Goal: Task Accomplishment & Management: Manage account settings

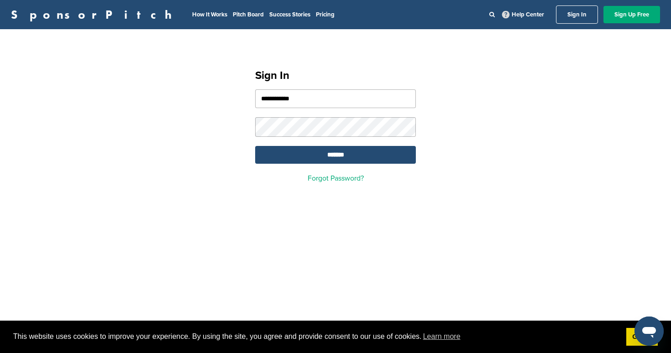
type input "**********"
click at [339, 159] on input "*******" at bounding box center [335, 155] width 161 height 18
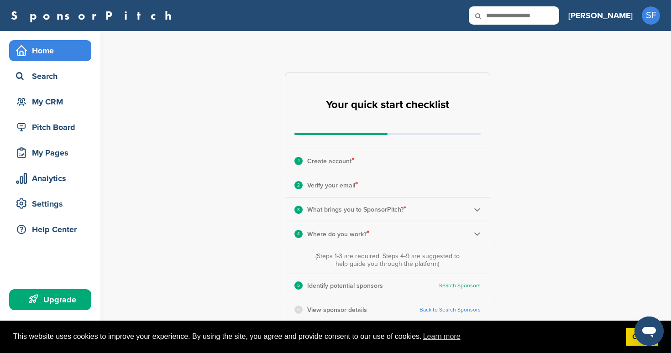
click at [343, 157] on p "Create account *" at bounding box center [330, 161] width 47 height 12
click at [343, 160] on p "Create account *" at bounding box center [330, 161] width 47 height 12
click at [343, 162] on p "Create account *" at bounding box center [330, 161] width 47 height 12
click at [352, 183] on p "Verify your email *" at bounding box center [332, 185] width 51 height 12
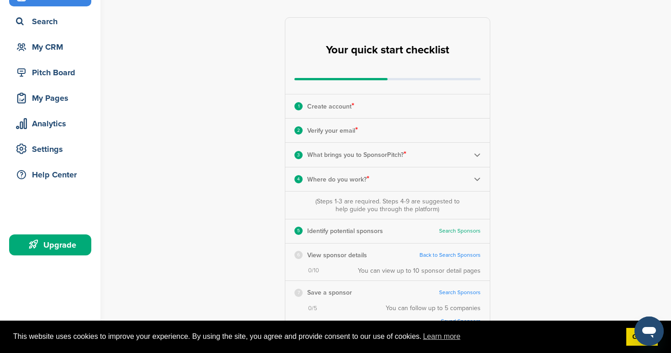
scroll to position [69, 0]
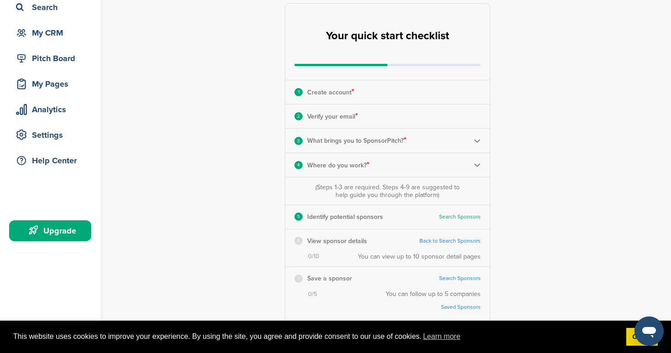
click at [360, 165] on p "Where do you work? *" at bounding box center [338, 165] width 62 height 12
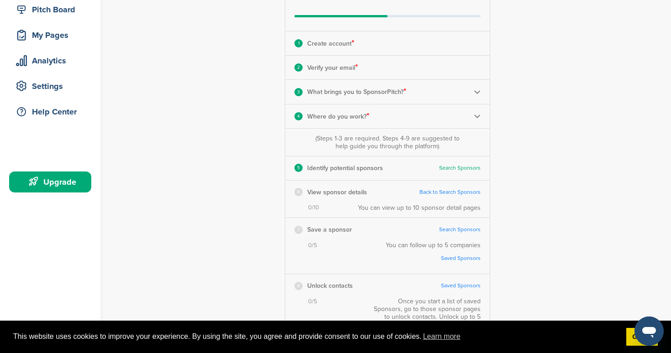
scroll to position [121, 0]
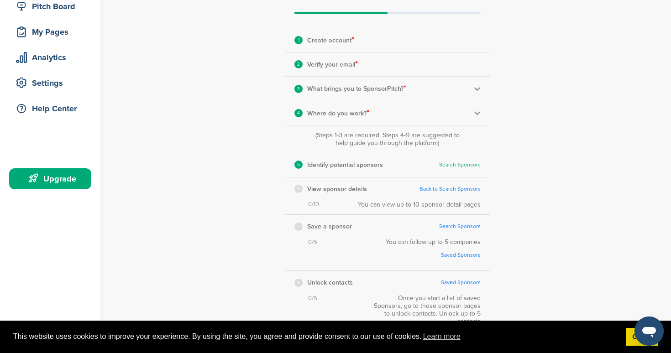
click at [447, 165] on link "Search Sponsors" at bounding box center [460, 165] width 42 height 7
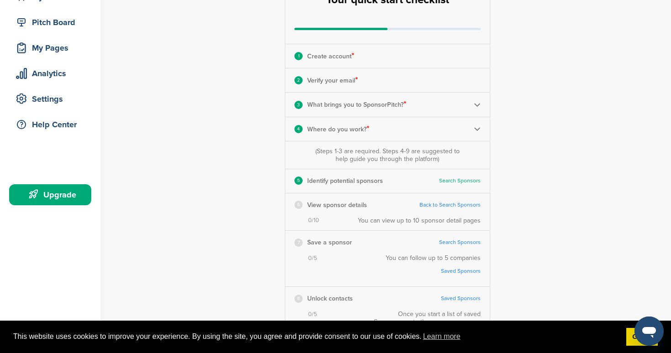
scroll to position [0, 0]
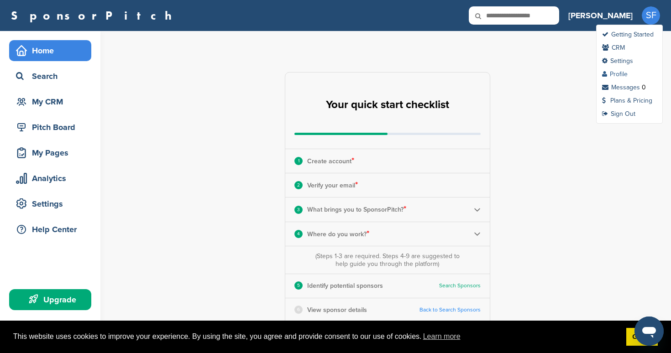
click at [622, 71] on link "Profile" at bounding box center [615, 74] width 26 height 8
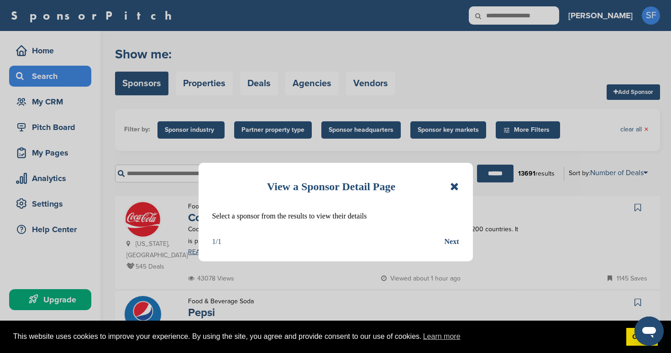
click at [456, 188] on icon at bounding box center [454, 186] width 9 height 11
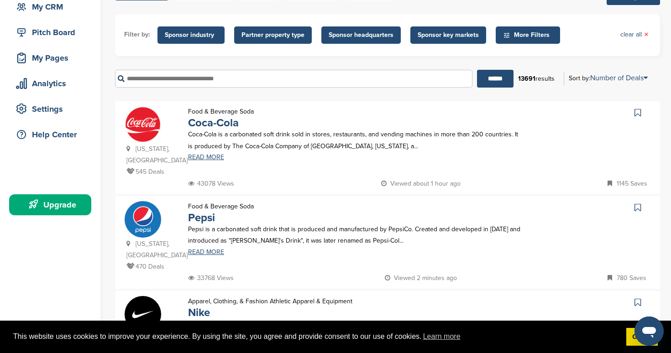
scroll to position [95, 0]
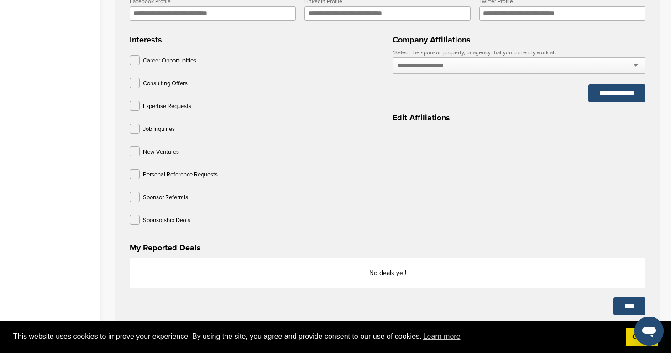
scroll to position [362, 0]
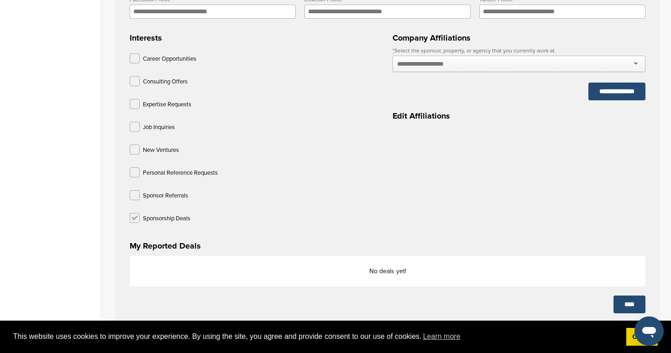
click at [137, 217] on label at bounding box center [135, 218] width 10 height 10
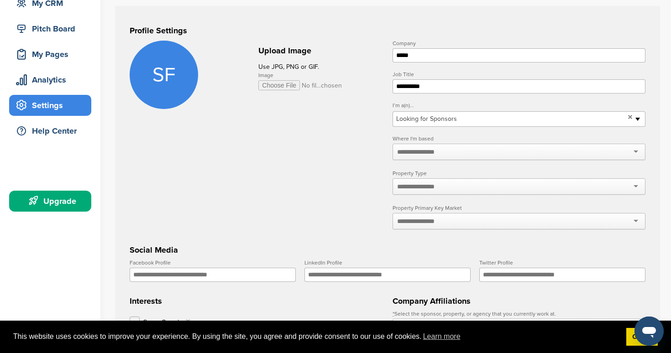
scroll to position [100, 0]
